Goal: Transaction & Acquisition: Purchase product/service

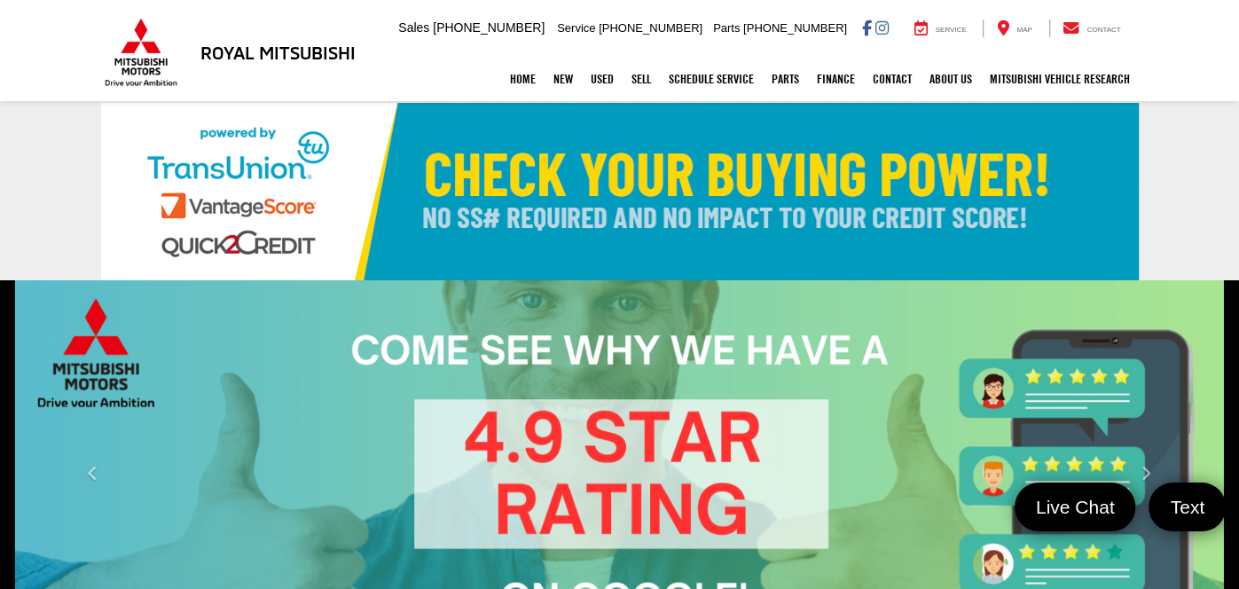
click at [1220, 289] on link "✕" at bounding box center [1215, 281] width 21 height 21
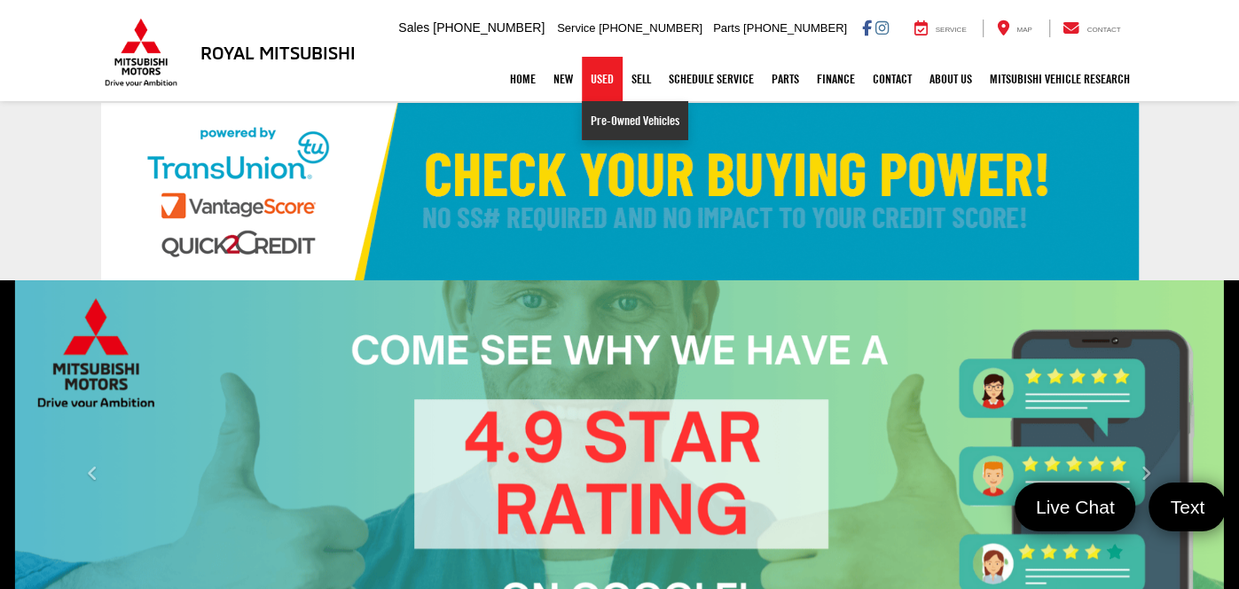
click at [598, 124] on link "Pre-Owned Vehicles" at bounding box center [635, 120] width 106 height 39
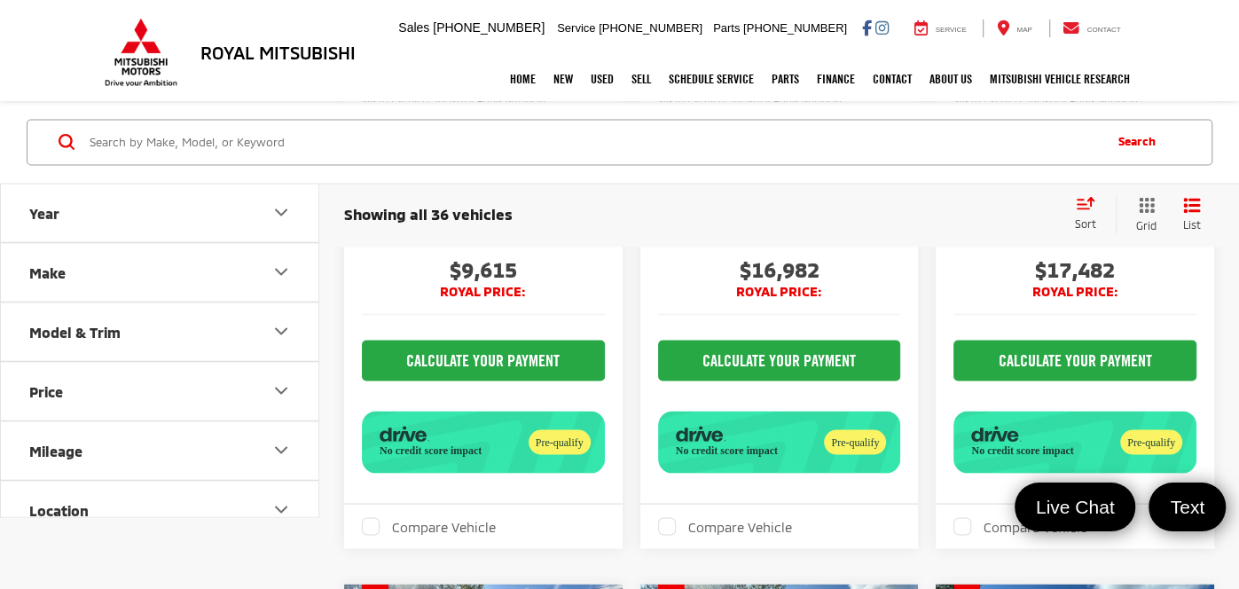
scroll to position [2119, 0]
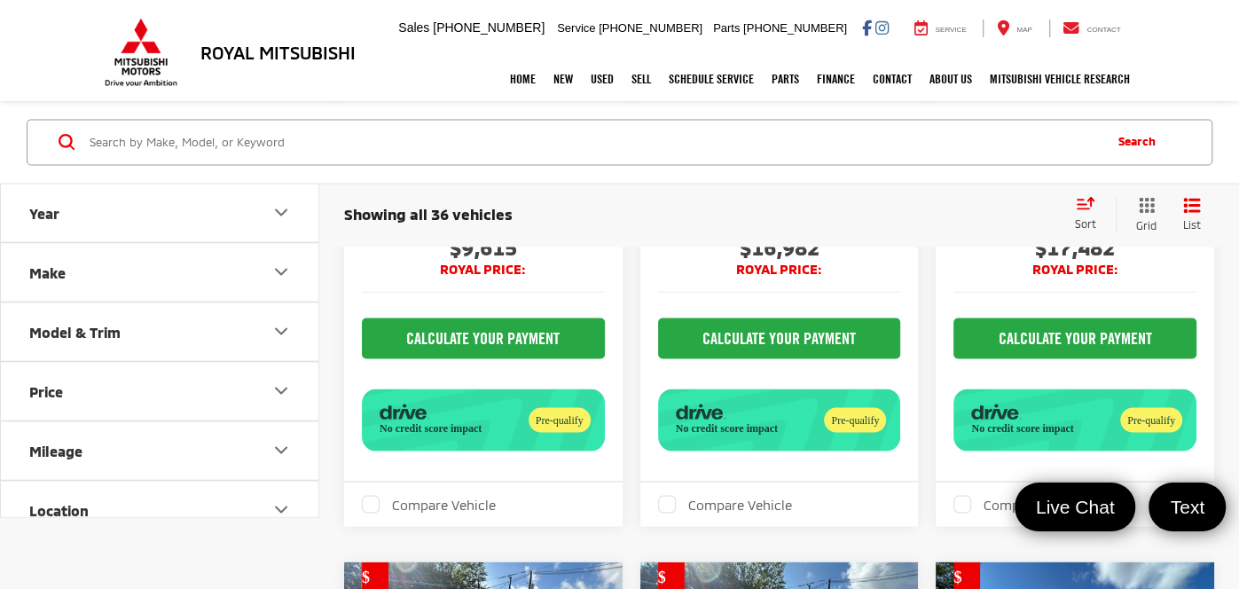
click at [1098, 204] on div "Sort" at bounding box center [1091, 213] width 50 height 35
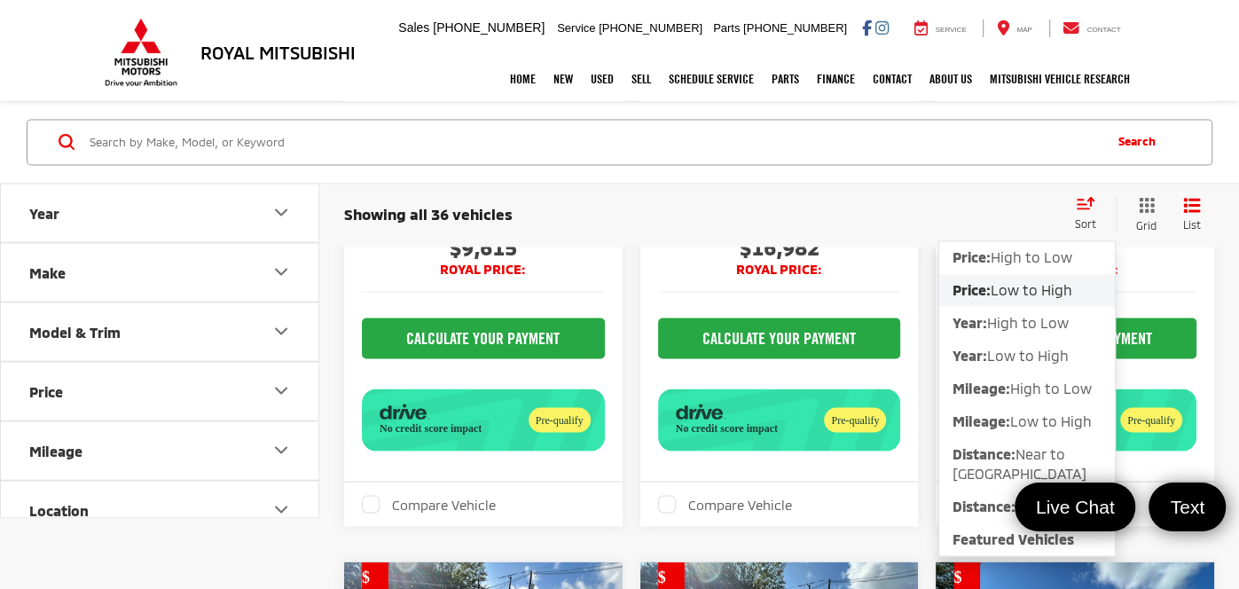
click at [1050, 289] on span "Low to High" at bounding box center [1032, 289] width 82 height 17
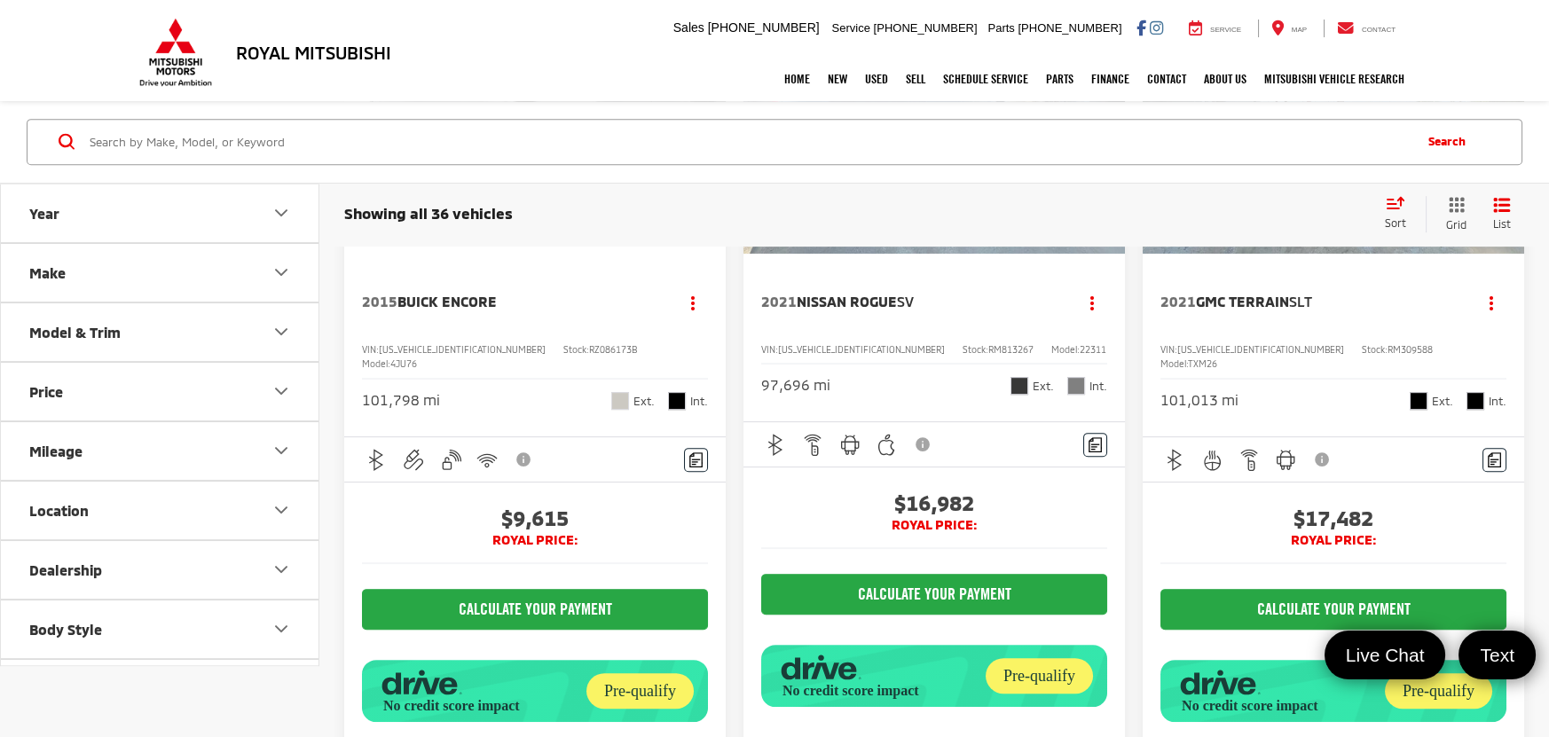
scroll to position [2012, 0]
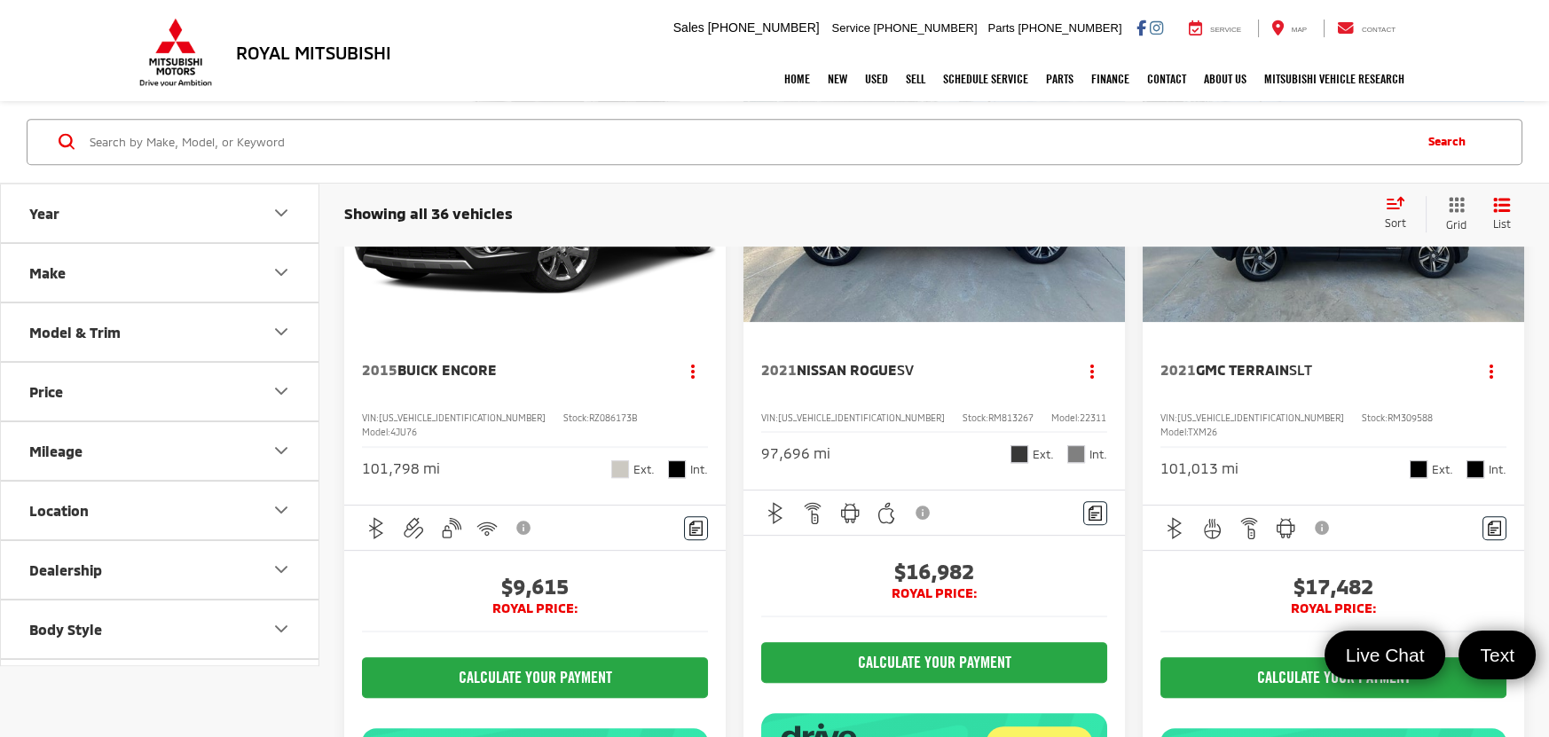
click at [539, 323] on img "2015 Buick Encore Base 0" at bounding box center [535, 179] width 384 height 288
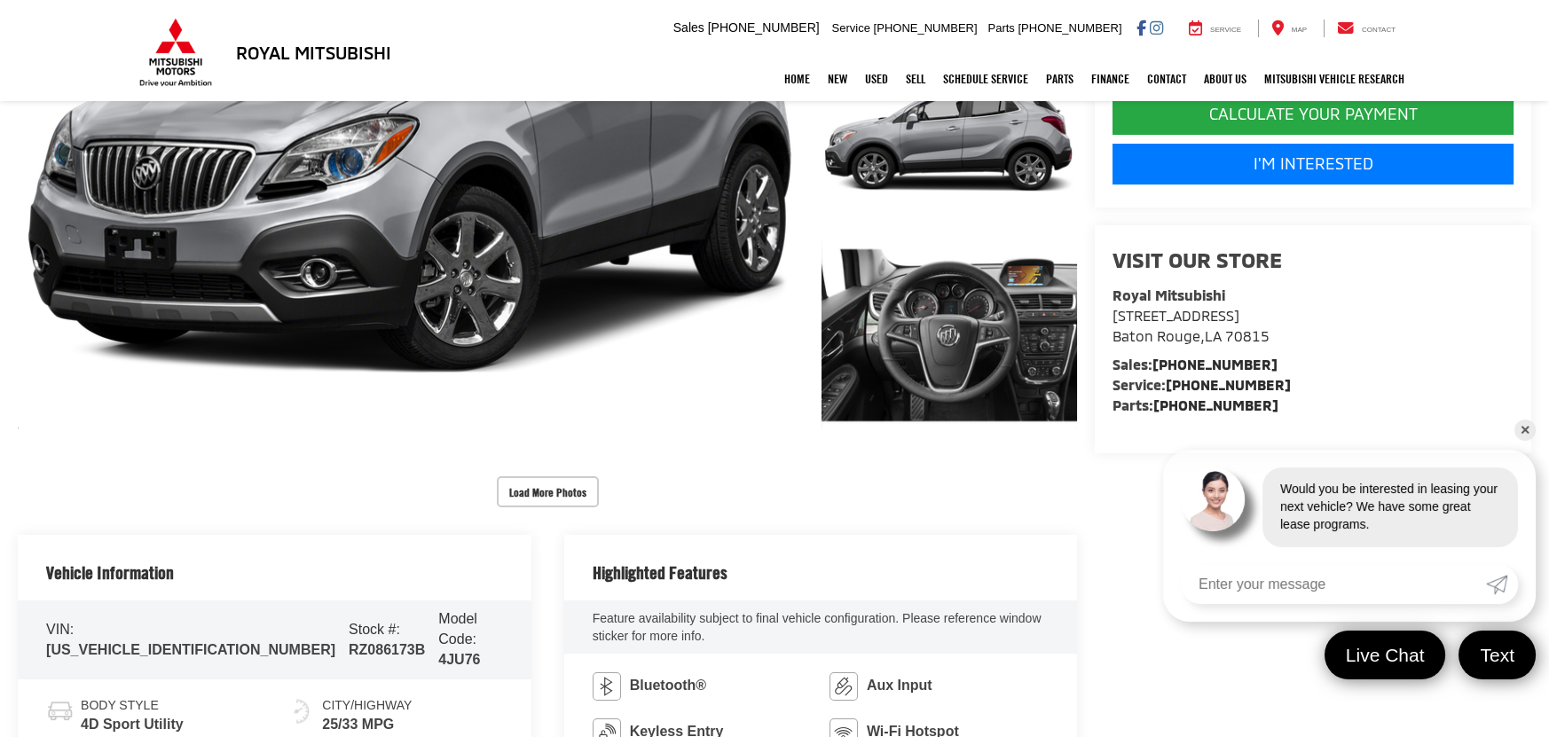
click at [1514, 429] on link "✕" at bounding box center [1524, 430] width 21 height 21
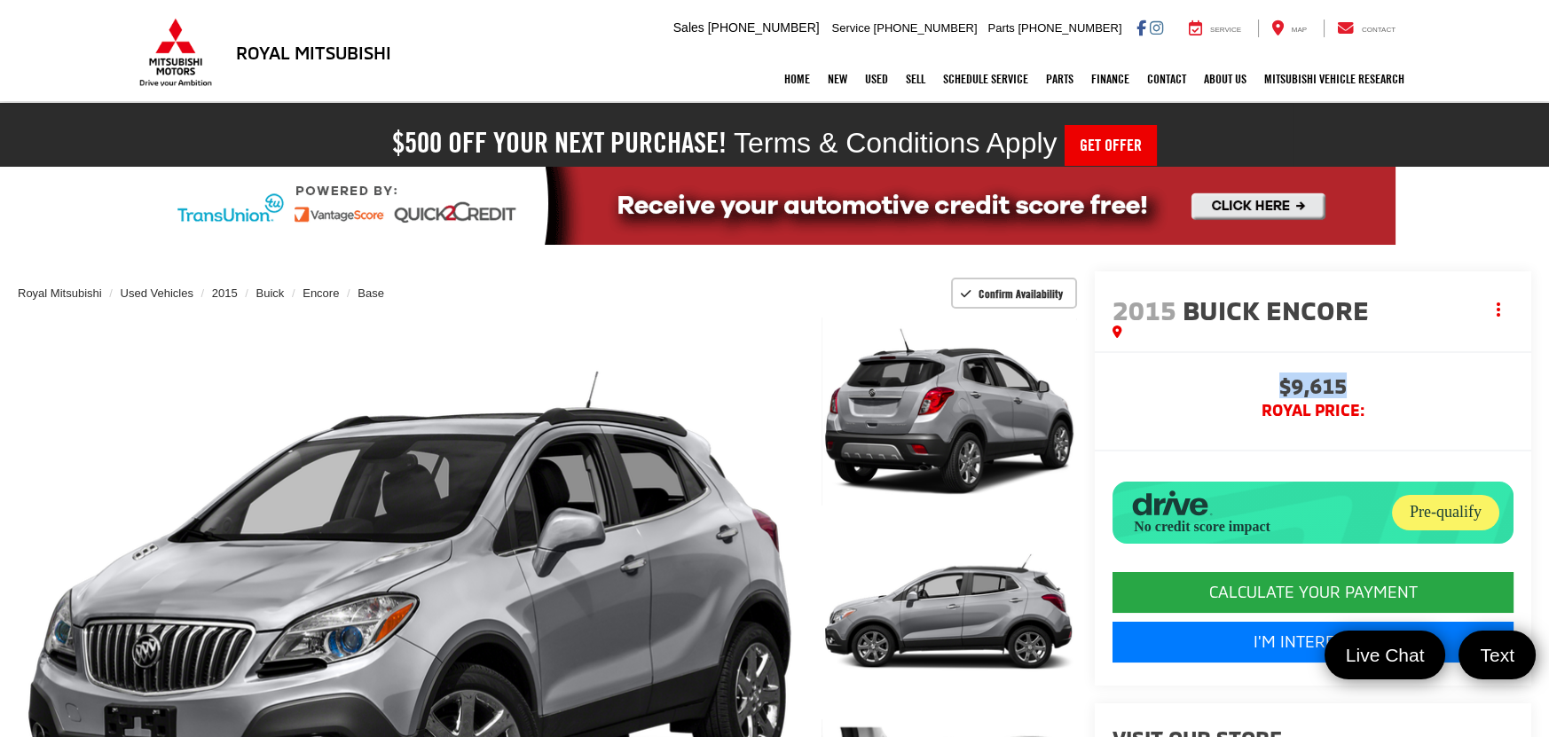
drag, startPoint x: 1259, startPoint y: 390, endPoint x: 1406, endPoint y: 362, distance: 150.0
click at [1406, 362] on div "Buy $9,615 Royal PRICE: CALCULATE YOUR PAYMENT I'm Interested $9,615 Royal PRIC…" at bounding box center [1313, 518] width 436 height 334
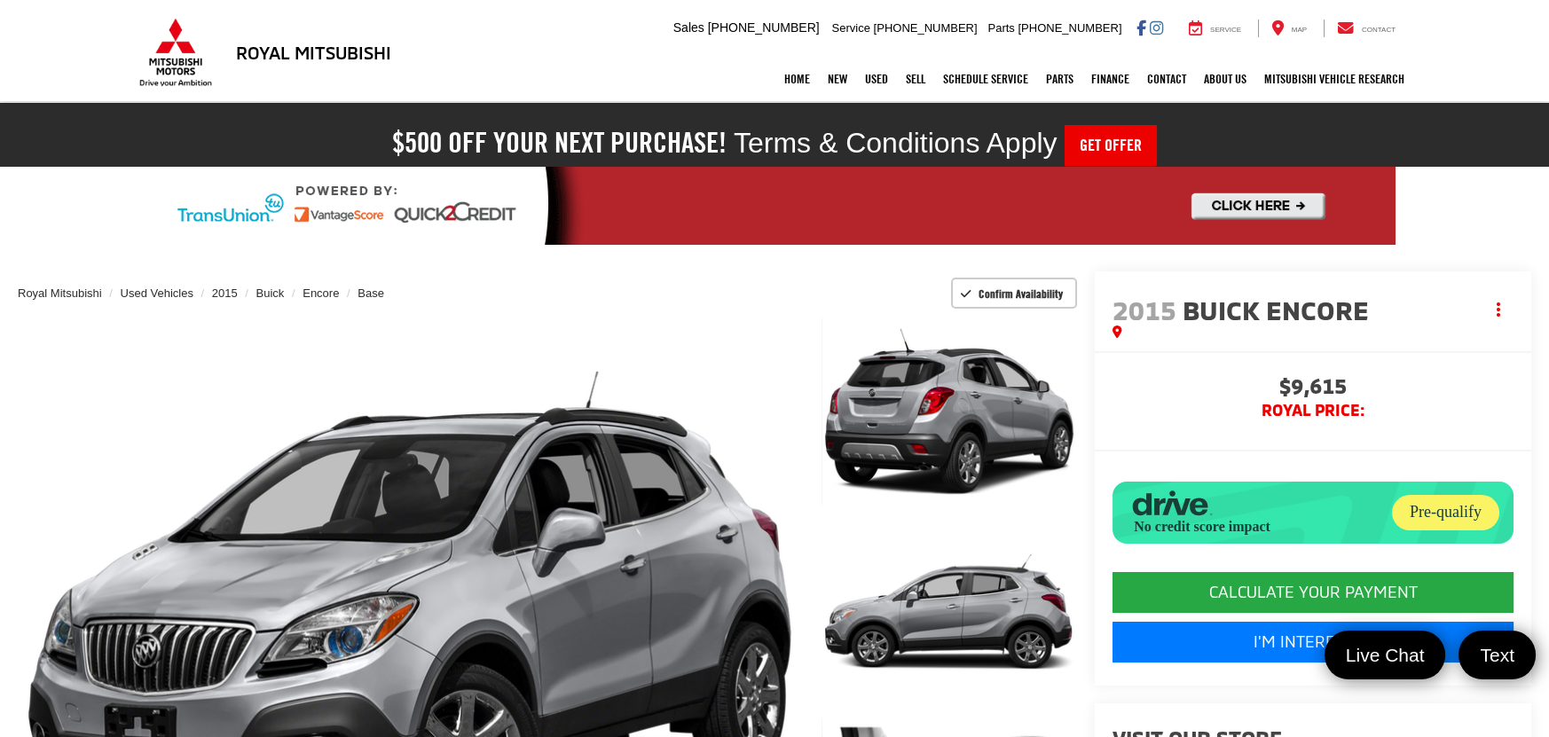
click at [1344, 298] on span "Buick Encore" at bounding box center [1279, 310] width 193 height 32
click at [1344, 309] on span "Buick Encore" at bounding box center [1279, 310] width 193 height 32
click at [1289, 314] on span "Buick Encore" at bounding box center [1279, 310] width 193 height 32
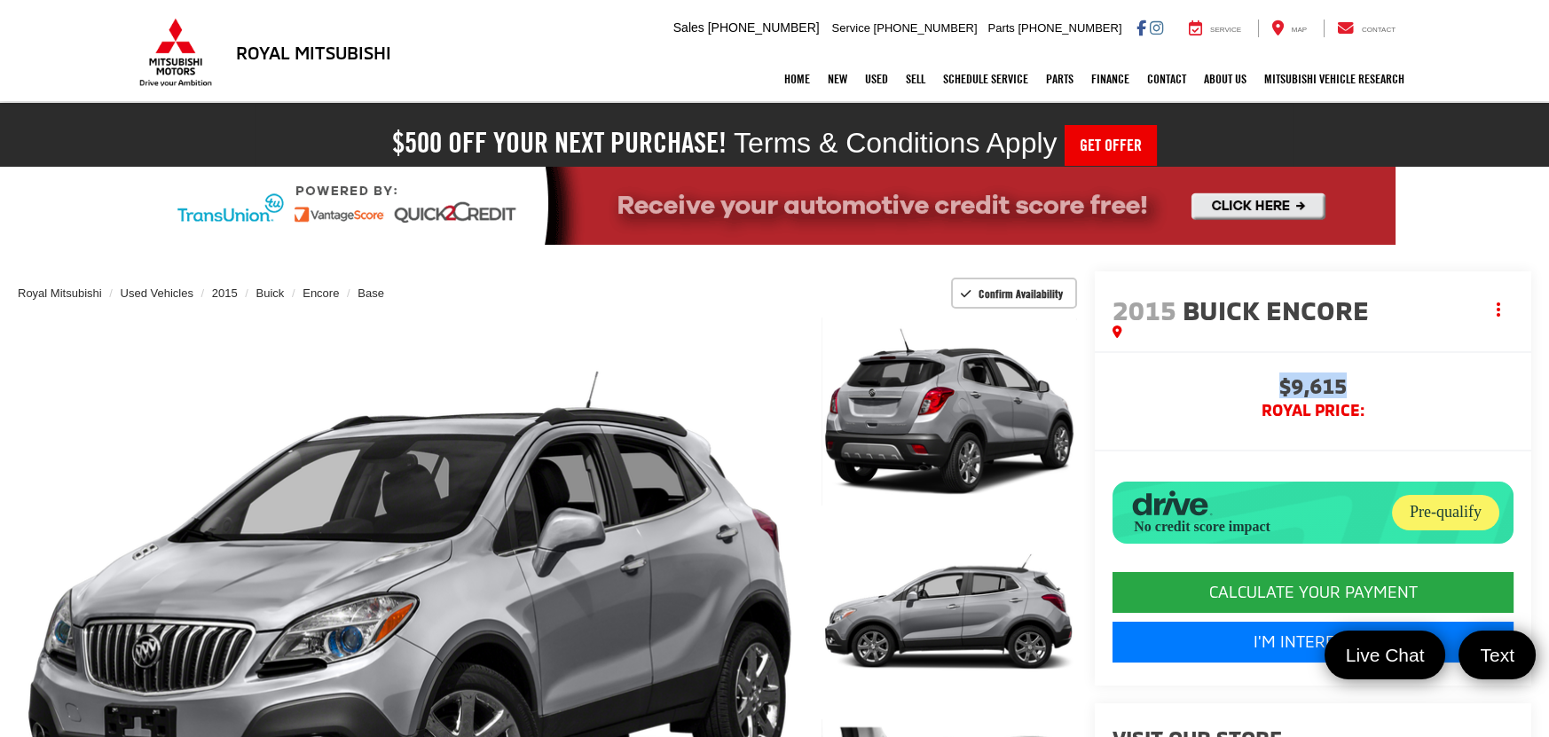
drag, startPoint x: 1272, startPoint y: 383, endPoint x: 1385, endPoint y: 386, distance: 112.7
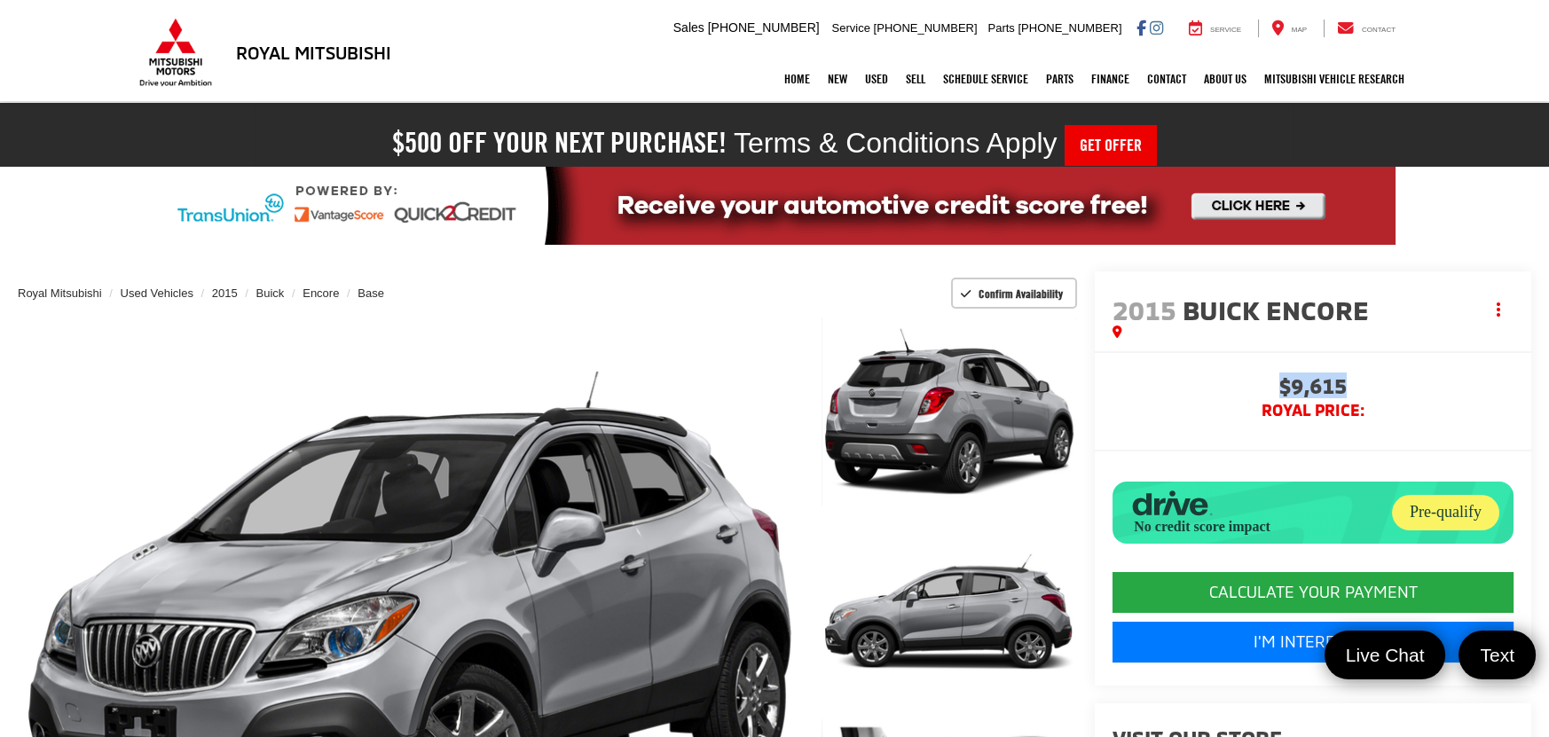
click at [1385, 386] on span "$9,615" at bounding box center [1313, 388] width 401 height 27
click at [1431, 311] on h2 "2015 Buick Encore" at bounding box center [1298, 310] width 370 height 31
click at [1323, 389] on span "$9,615" at bounding box center [1313, 388] width 401 height 27
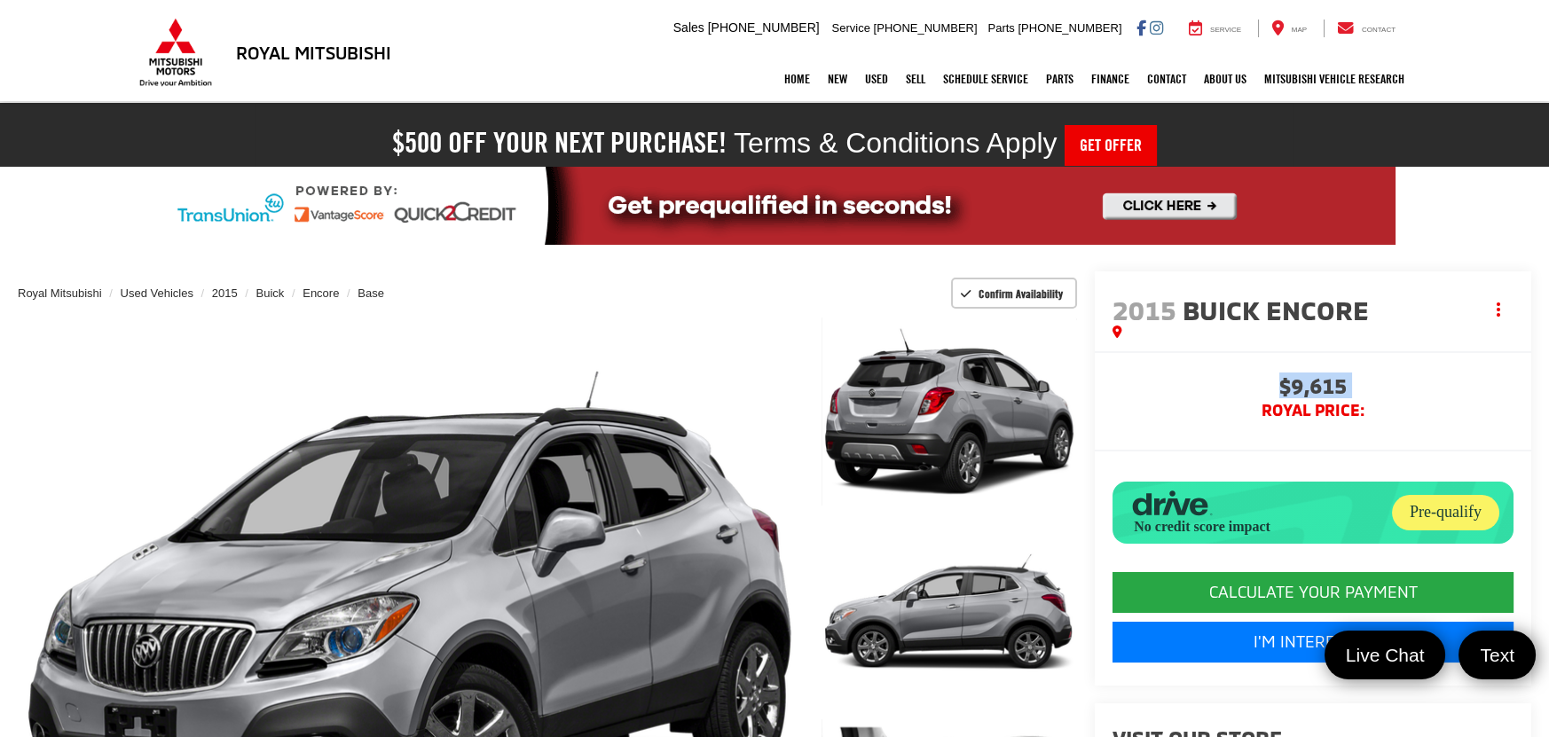
click at [1323, 389] on span "$9,615" at bounding box center [1313, 388] width 401 height 27
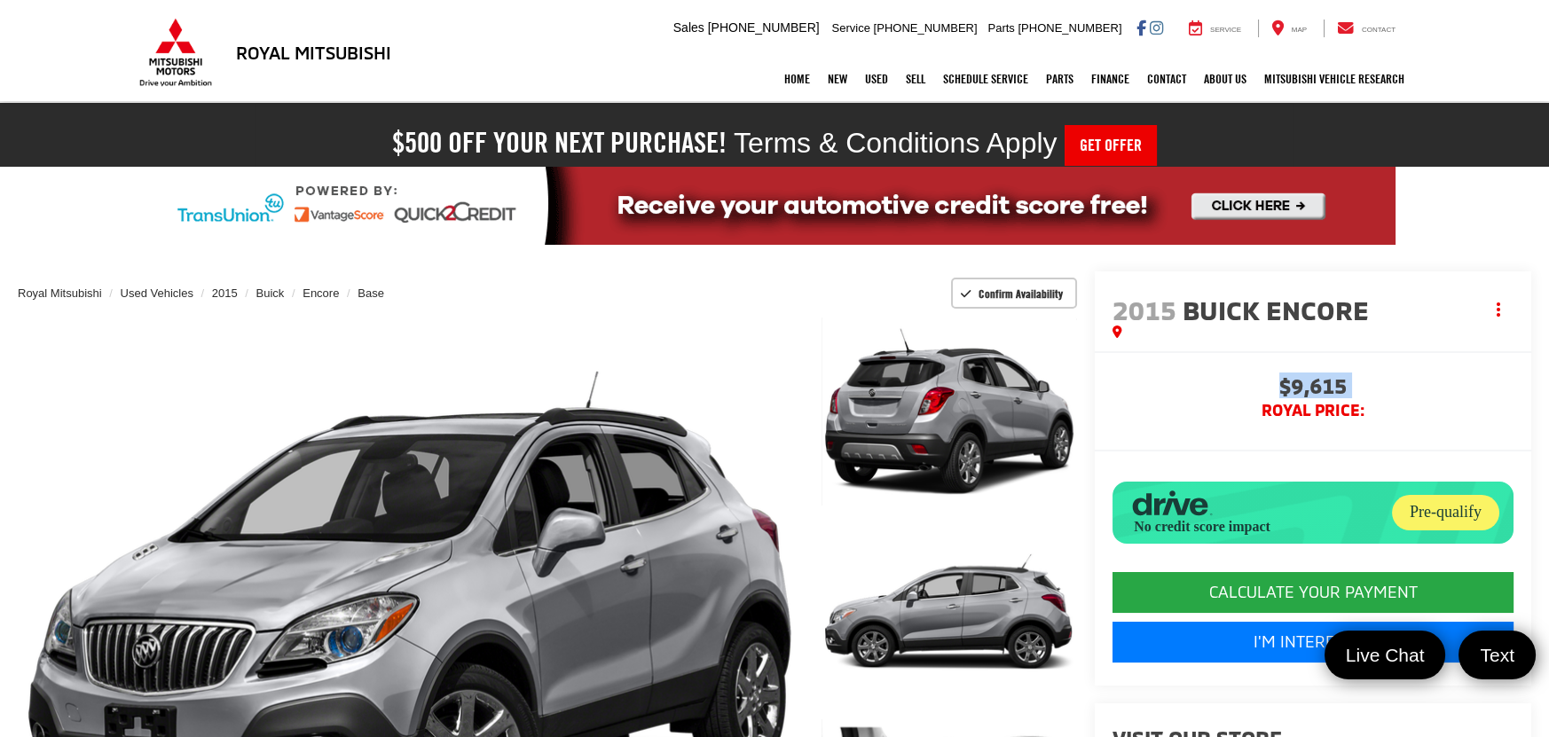
click at [1315, 390] on span "$9,615" at bounding box center [1313, 388] width 401 height 27
click at [1320, 384] on span "$9,615" at bounding box center [1313, 388] width 401 height 27
click at [1336, 383] on span "$9,615" at bounding box center [1313, 388] width 401 height 27
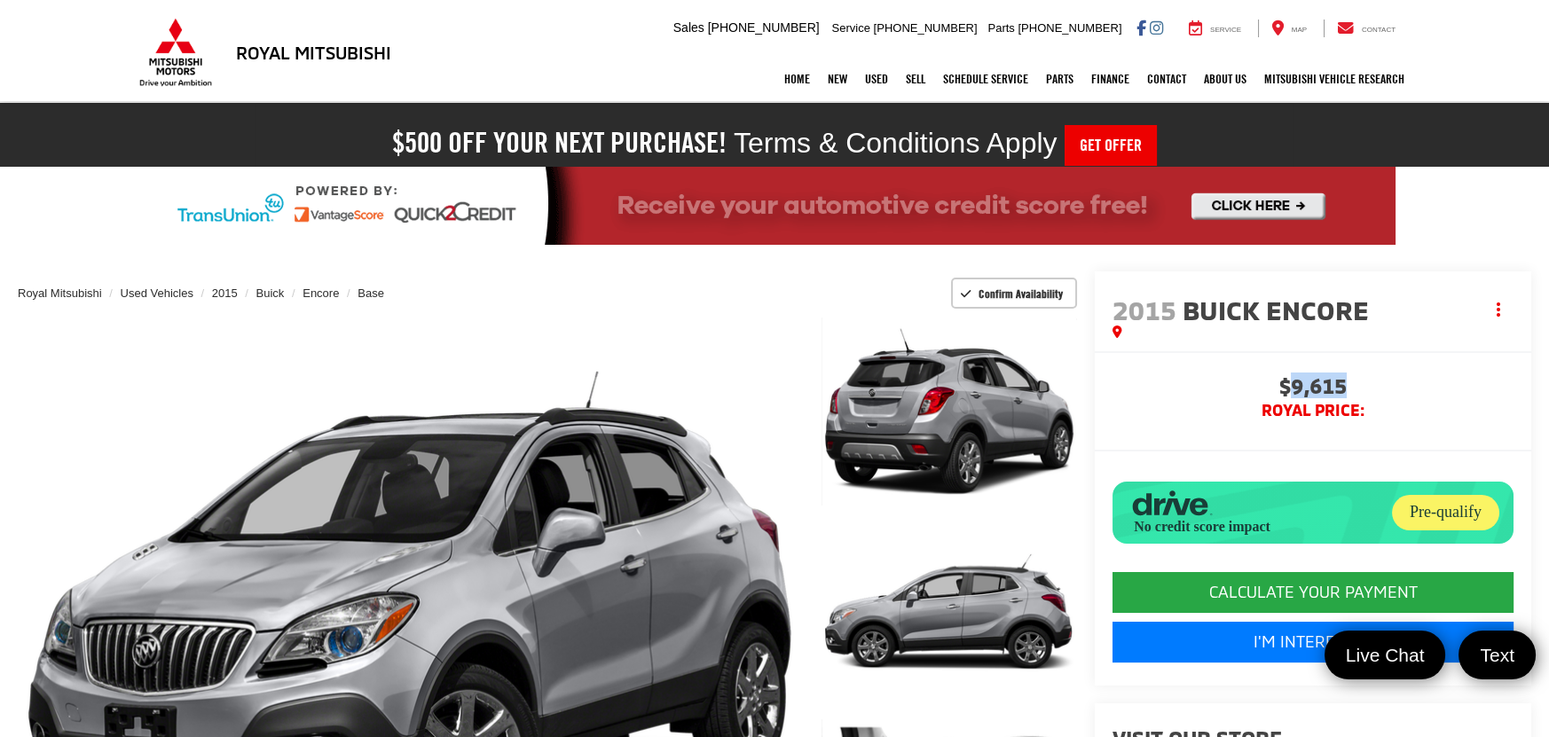
click at [1336, 383] on span "$9,615" at bounding box center [1313, 388] width 401 height 27
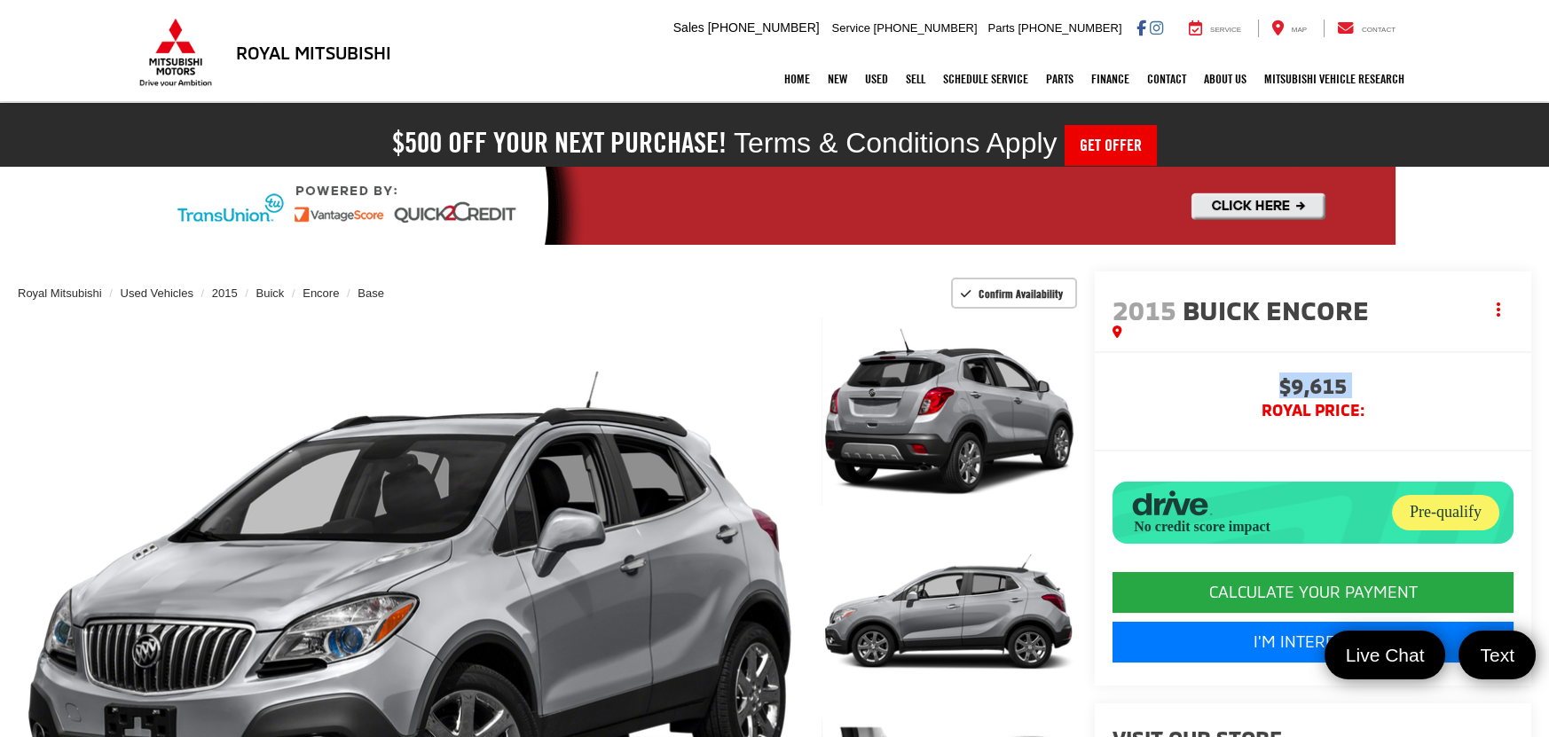
click at [1336, 383] on span "$9,615" at bounding box center [1313, 388] width 401 height 27
click at [1334, 385] on span "$9,615" at bounding box center [1313, 388] width 401 height 27
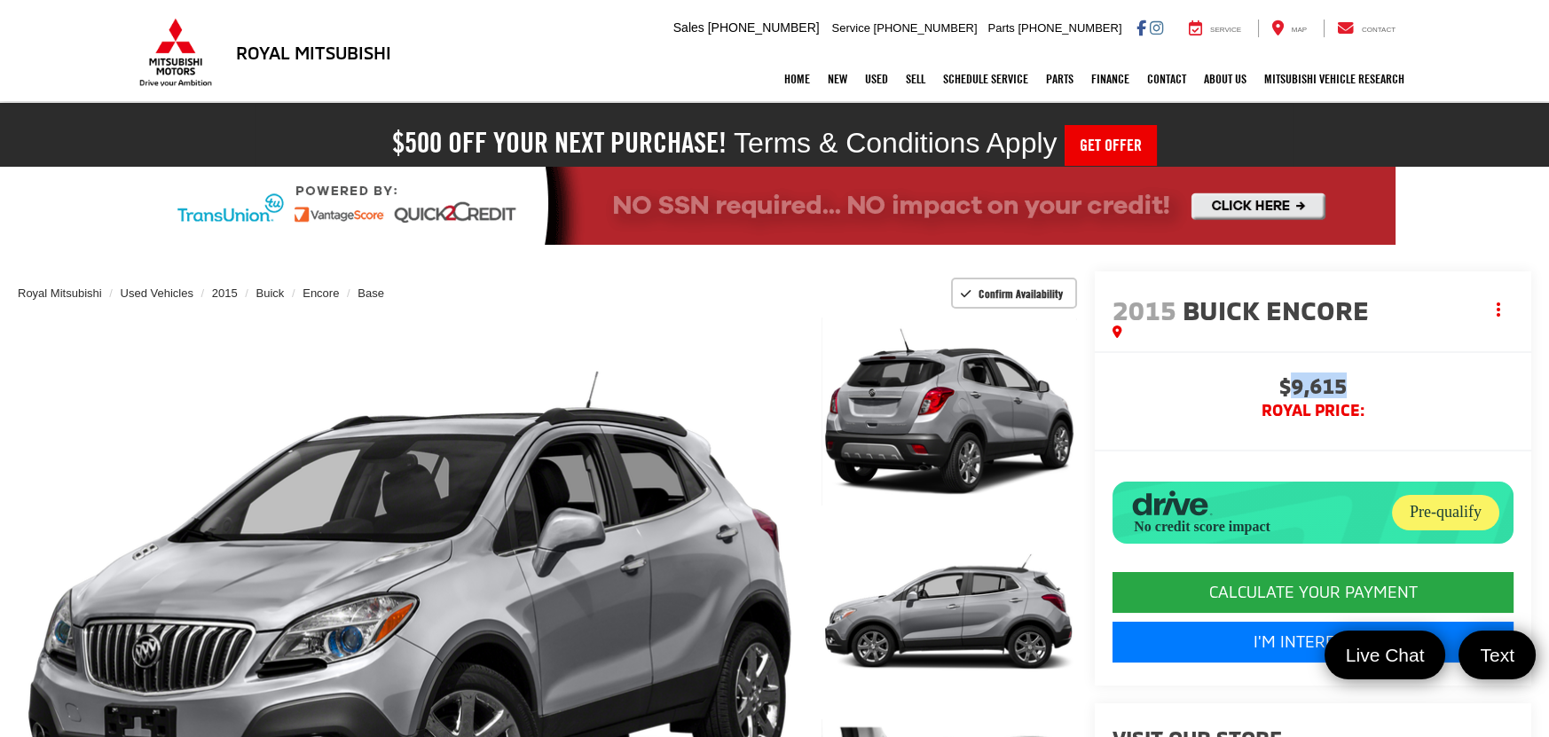
click at [1334, 385] on span "$9,615" at bounding box center [1313, 388] width 401 height 27
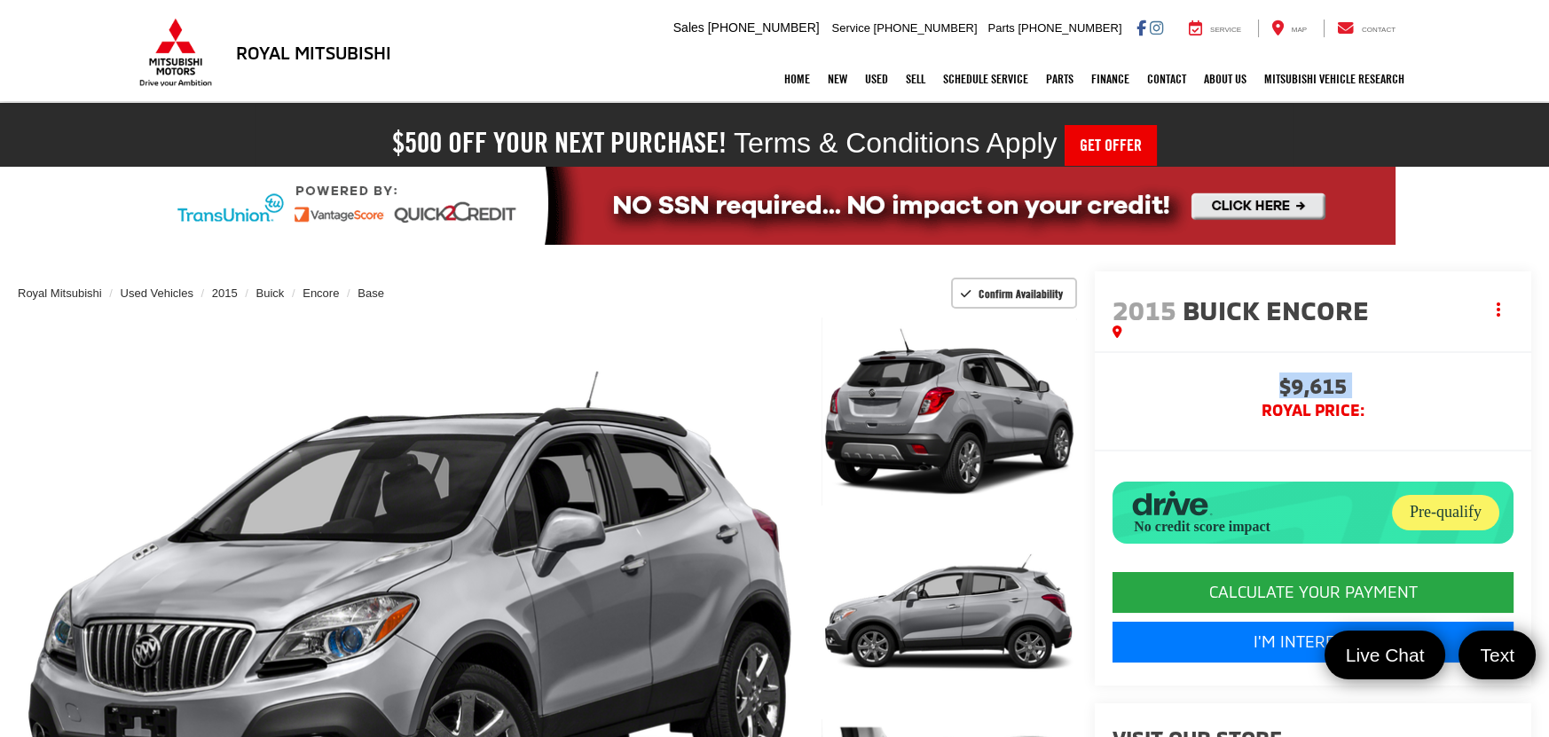
click at [1334, 385] on span "$9,615" at bounding box center [1313, 388] width 401 height 27
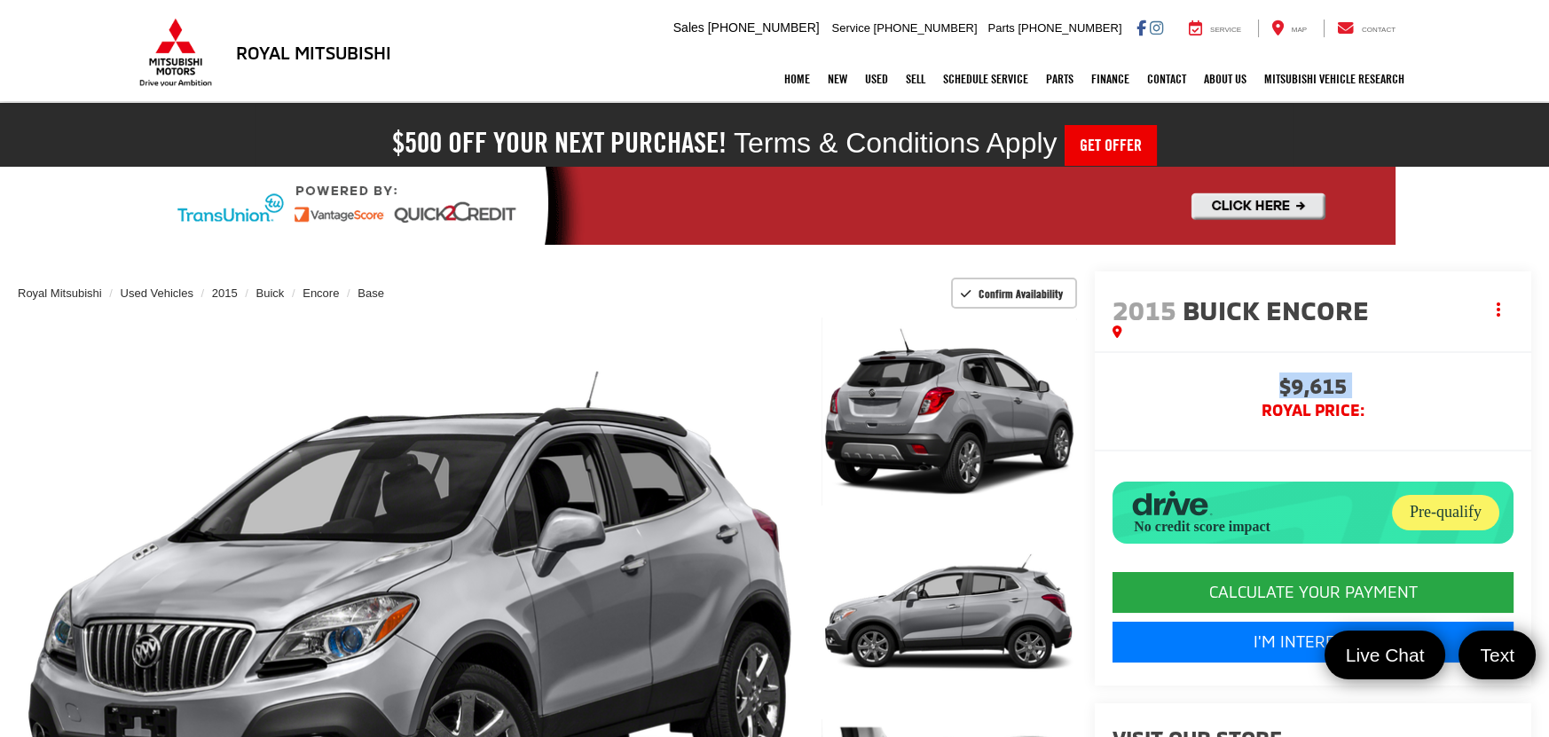
click at [1334, 385] on span "$9,615" at bounding box center [1313, 388] width 401 height 27
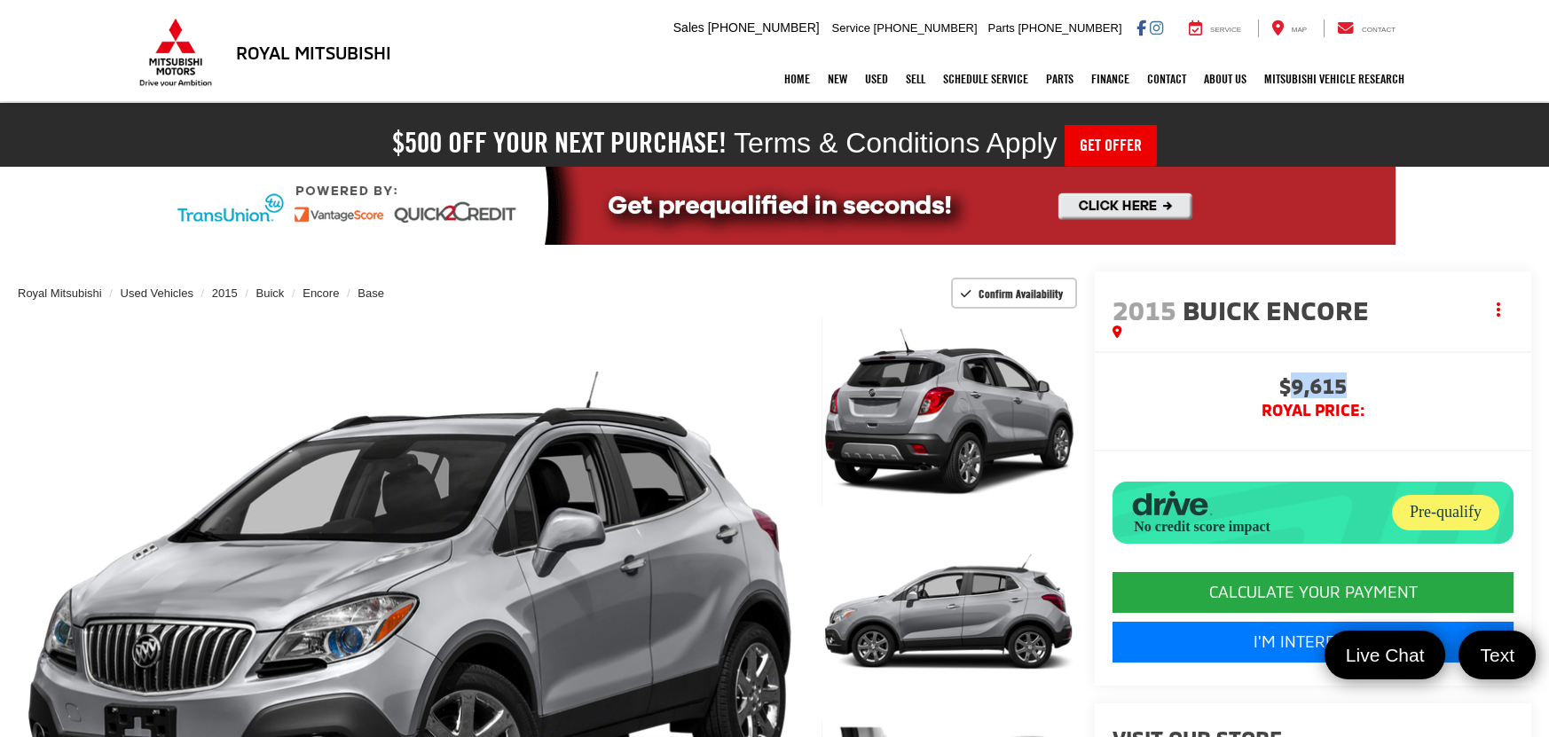
click at [1334, 385] on span "$9,615" at bounding box center [1313, 388] width 401 height 27
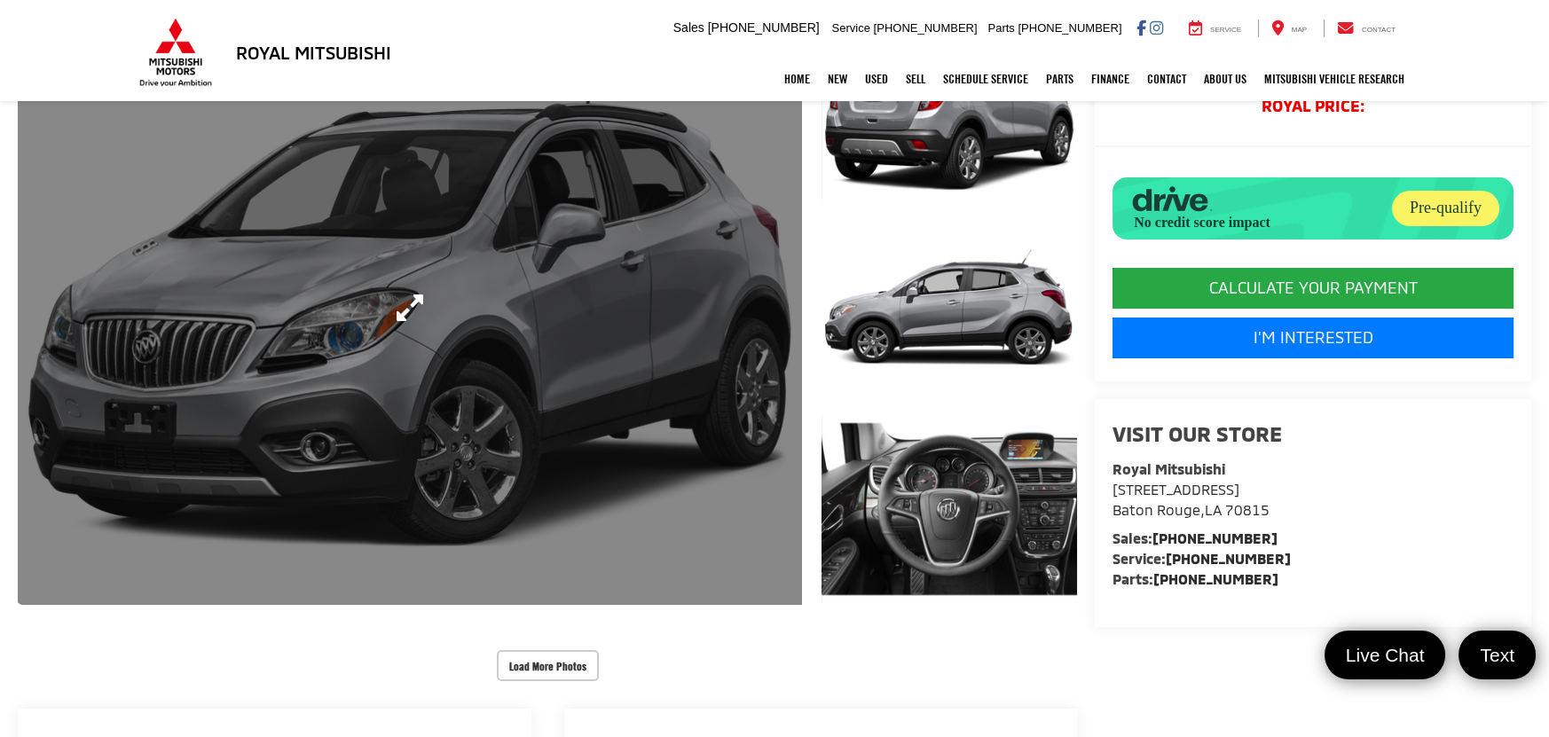
scroll to position [239, 0]
